Goal: Check status: Check status

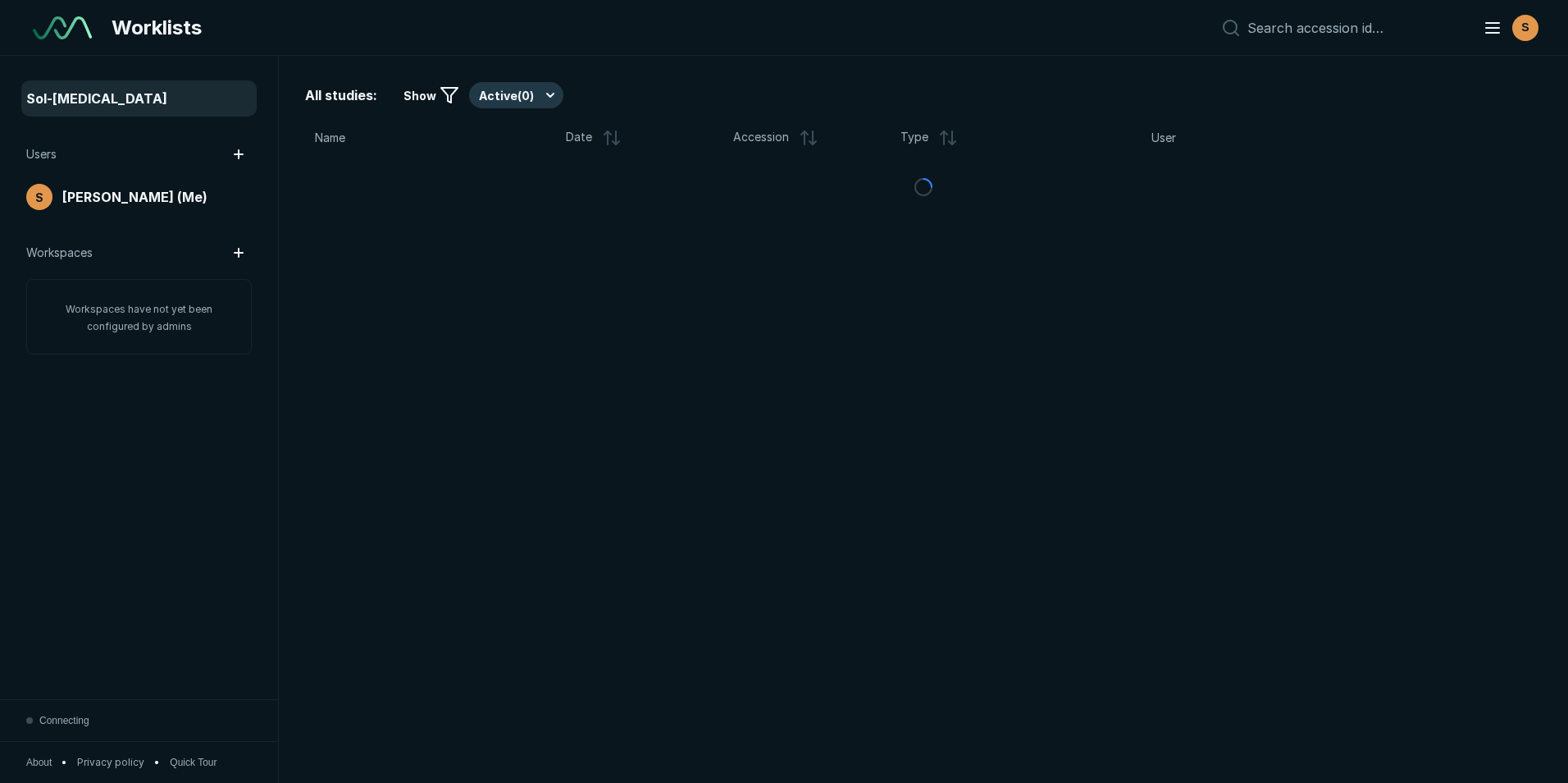
scroll to position [5081, 7644]
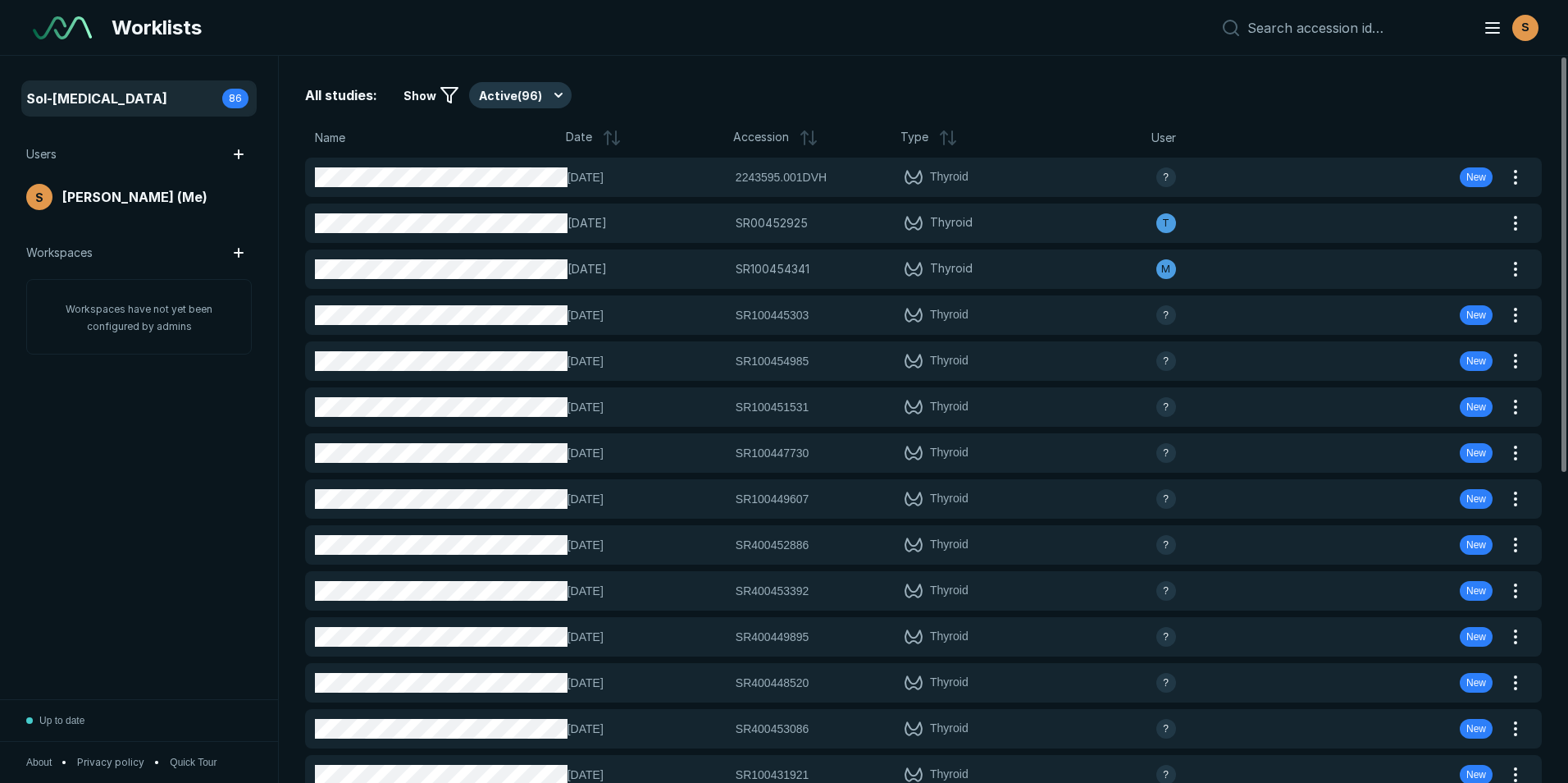
drag, startPoint x: 836, startPoint y: 177, endPoint x: -492, endPoint y: 169, distance: 1328.0
click at [0, 169] on html "Worklists S Sol-[MEDICAL_DATA] 86 Users S [PERSON_NAME] (Me) Workspaces Workspa…" at bounding box center [784, 392] width 1568 height 783
click at [451, 89] on icon at bounding box center [449, 95] width 19 height 19
click at [445, 96] on polygon at bounding box center [450, 96] width 17 height 15
click at [555, 96] on button "Active ( 96 )" at bounding box center [520, 95] width 103 height 26
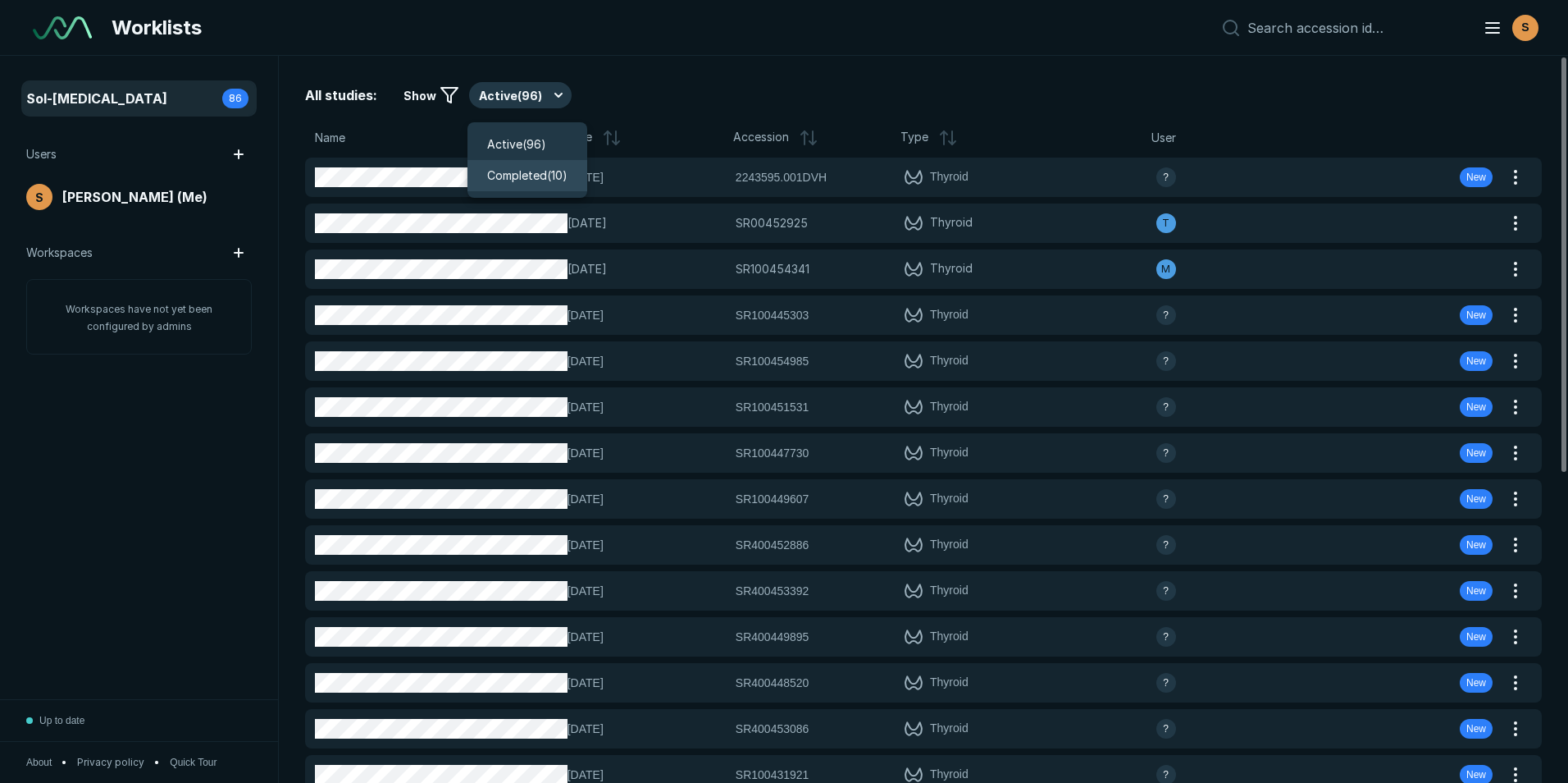
click at [545, 178] on span "Completed ( 10 )" at bounding box center [527, 174] width 81 height 18
